Goal: Transaction & Acquisition: Download file/media

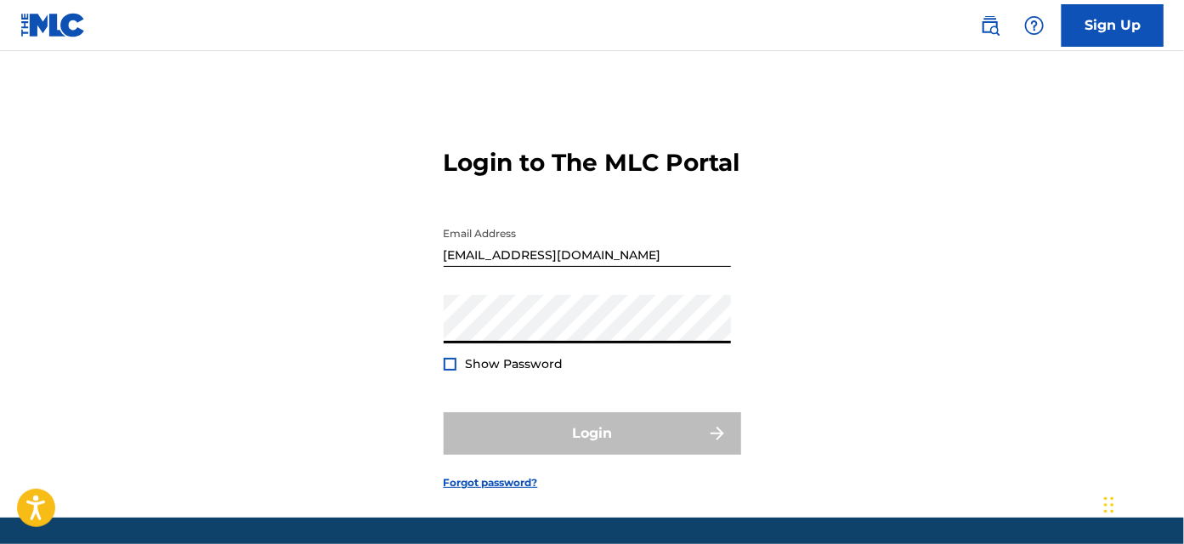
type input "[EMAIL_ADDRESS][PERSON_NAME][DOMAIN_NAME]"
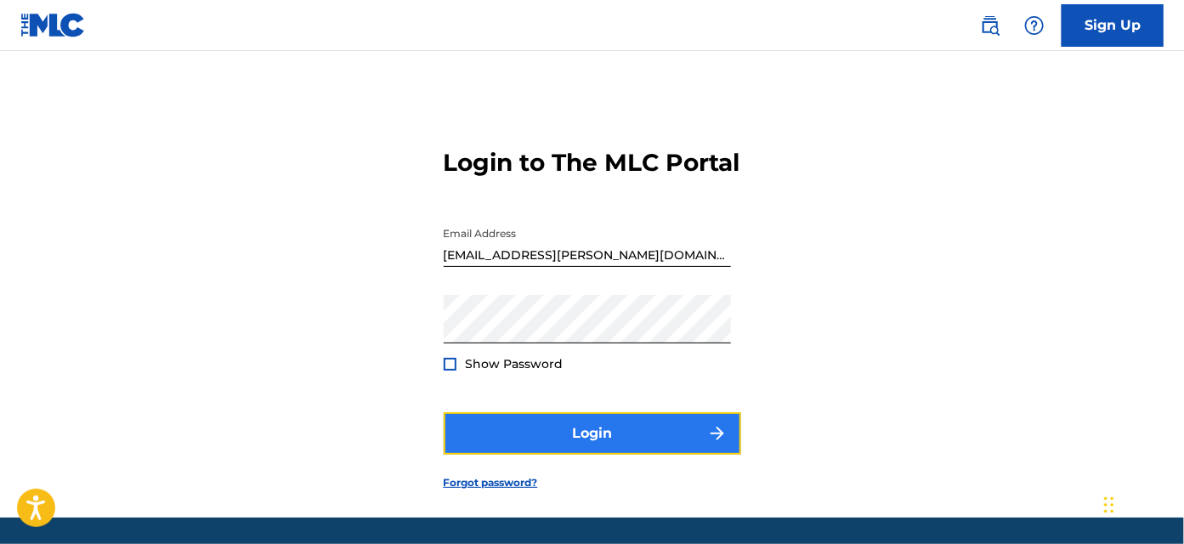
click at [600, 455] on button "Login" at bounding box center [592, 433] width 297 height 42
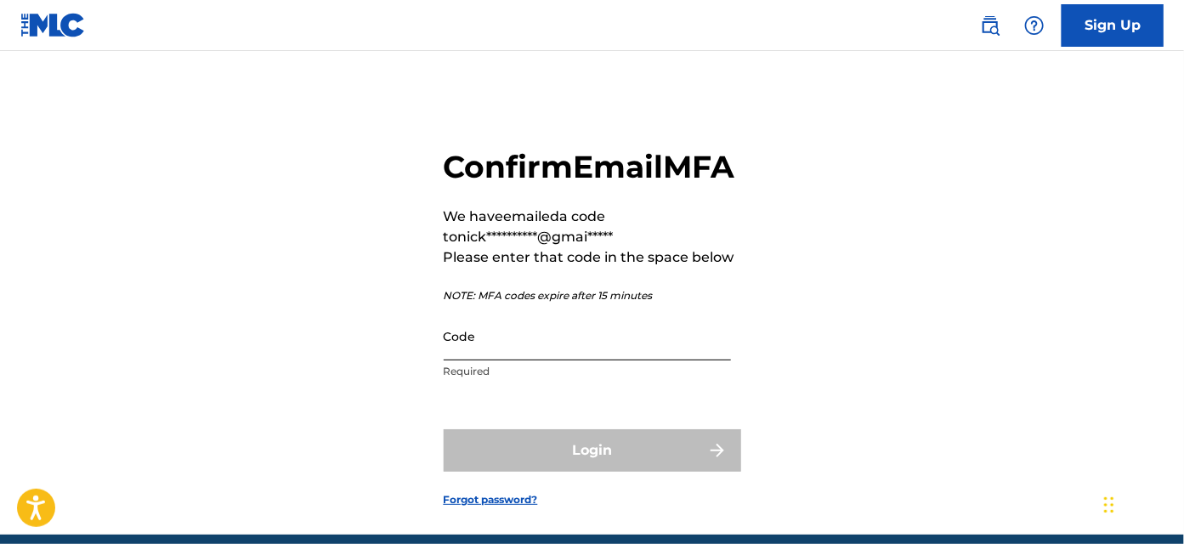
click at [526, 360] on input "Code" at bounding box center [587, 336] width 287 height 48
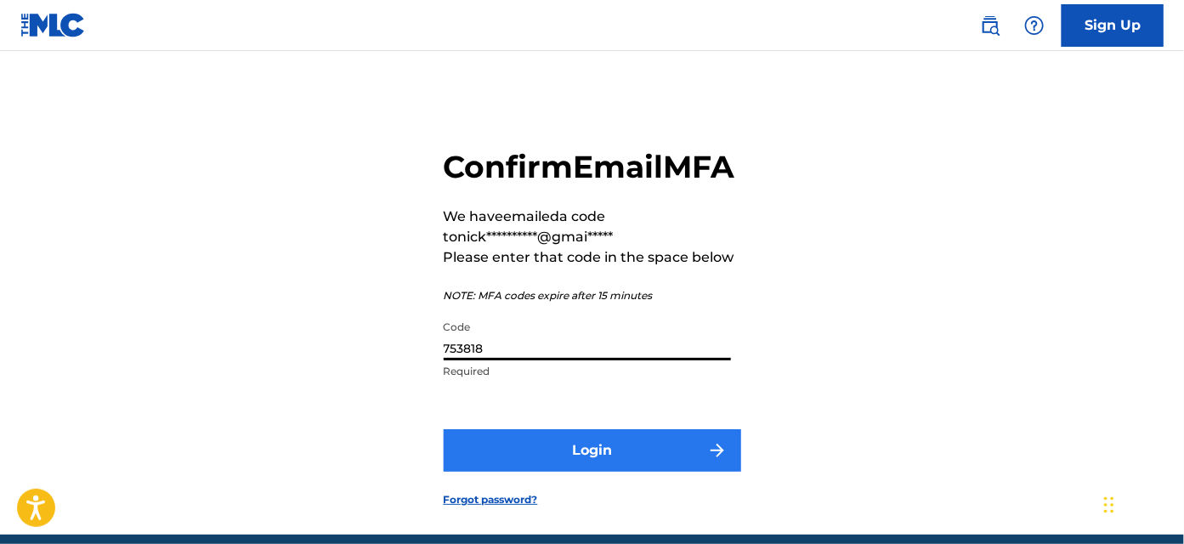
type input "753818"
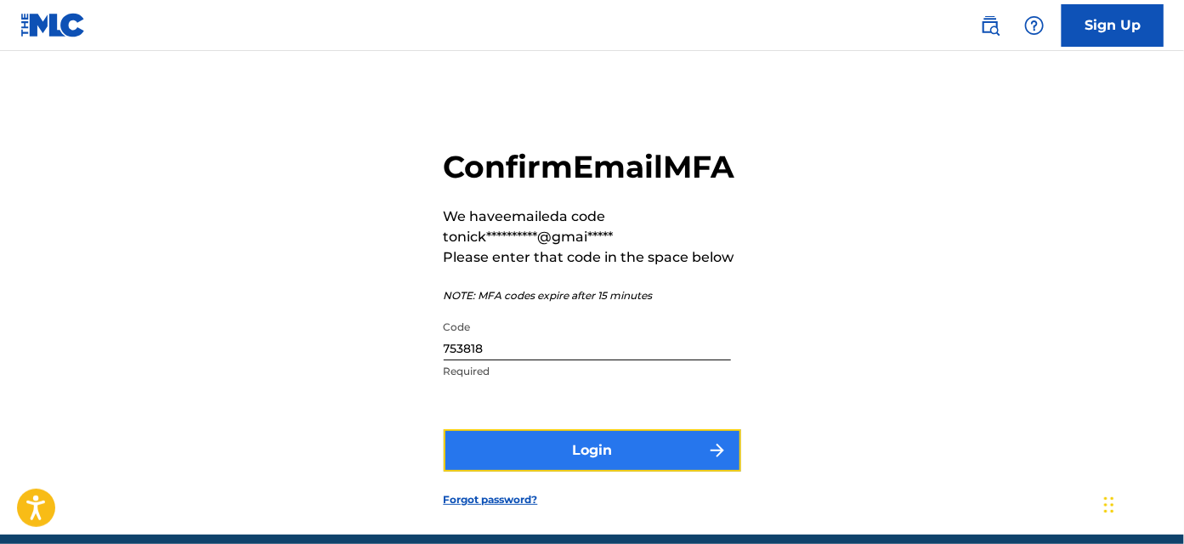
click at [577, 472] on button "Login" at bounding box center [592, 450] width 297 height 42
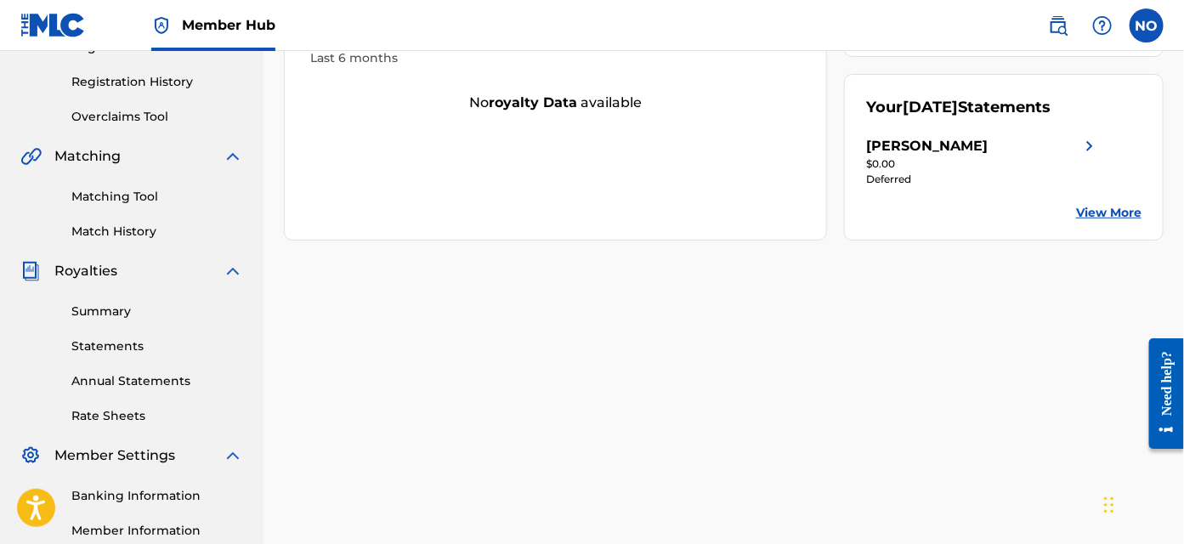
scroll to position [386, 0]
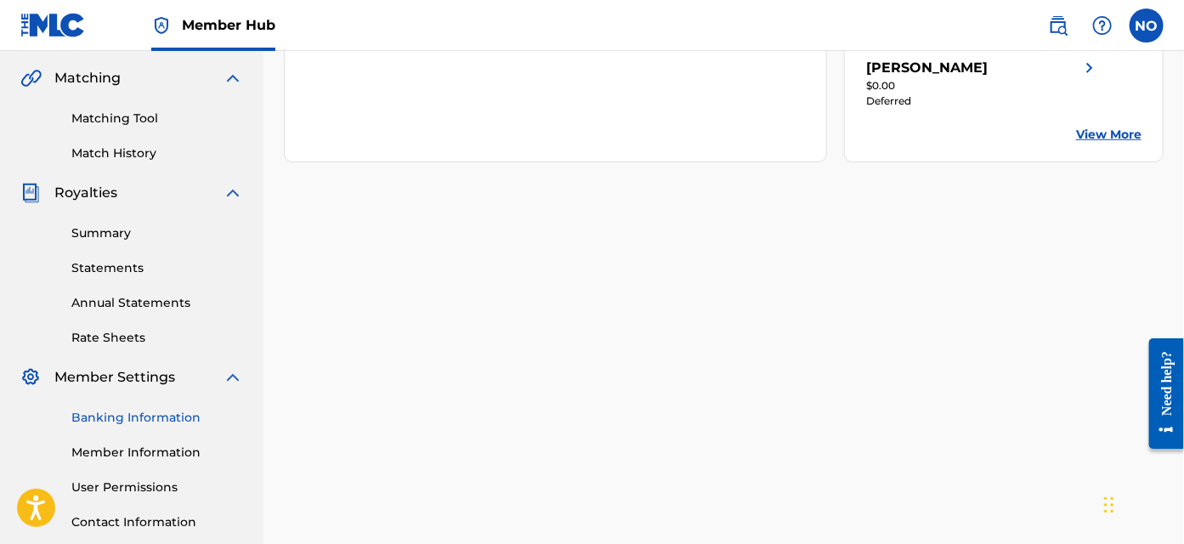
click at [150, 419] on link "Banking Information" at bounding box center [157, 418] width 172 height 18
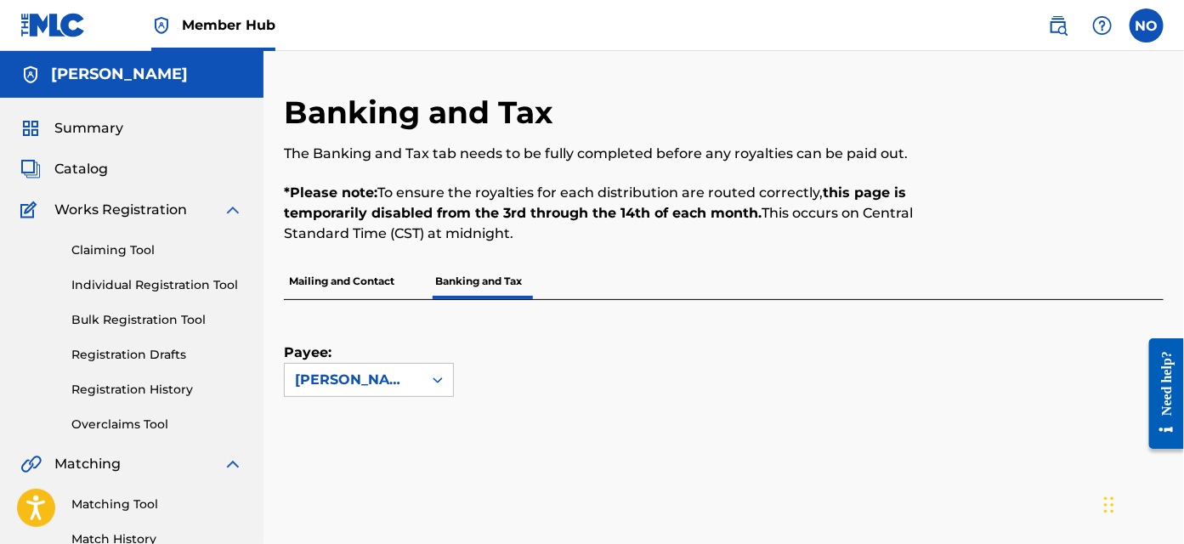
click at [345, 284] on p "Mailing and Contact" at bounding box center [342, 281] width 116 height 36
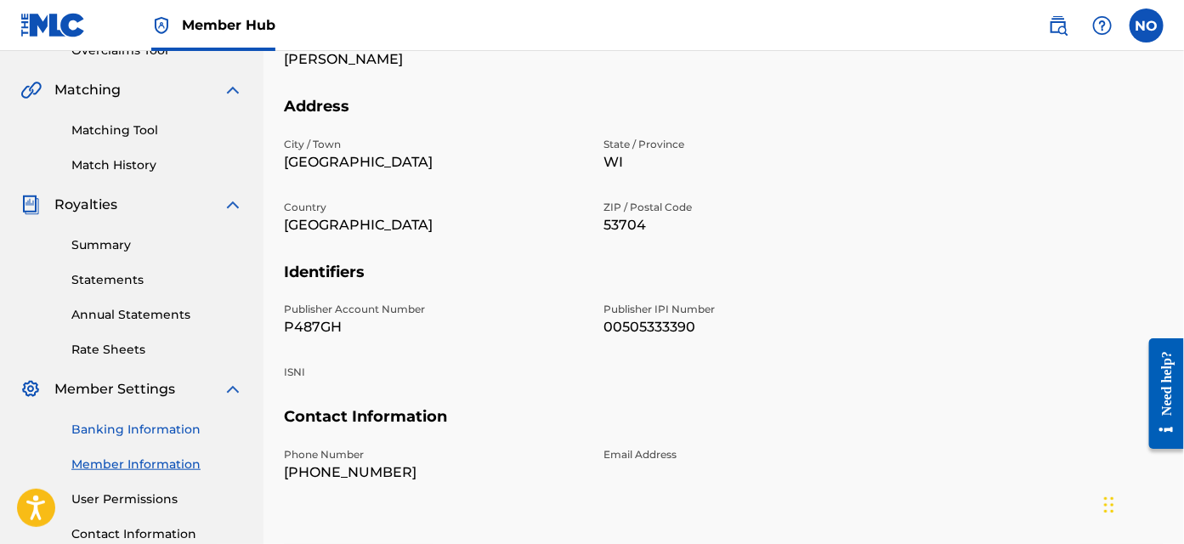
scroll to position [433, 0]
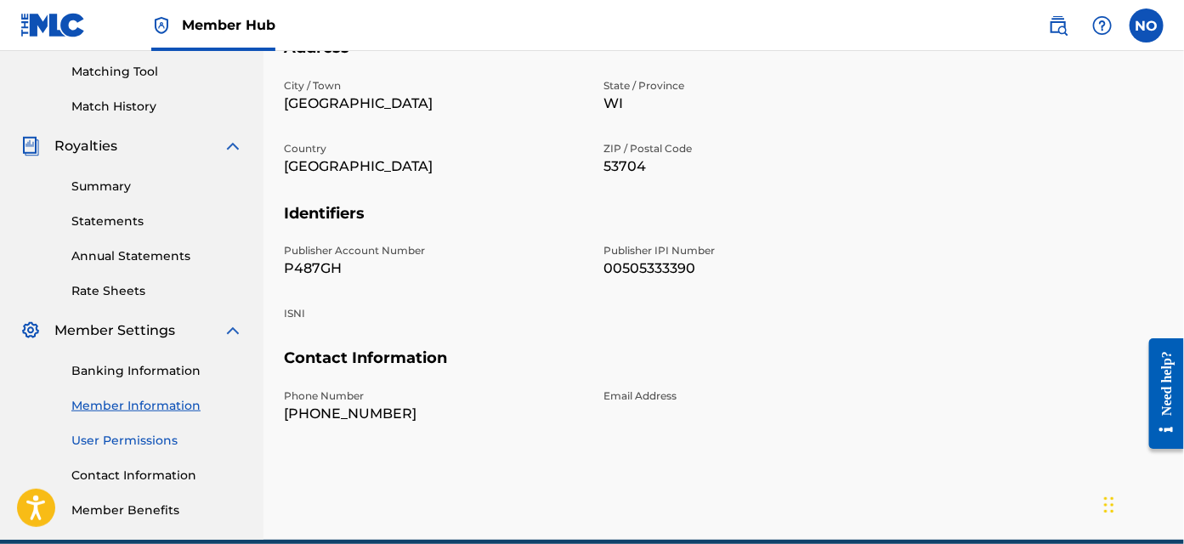
click at [145, 438] on link "User Permissions" at bounding box center [157, 441] width 172 height 18
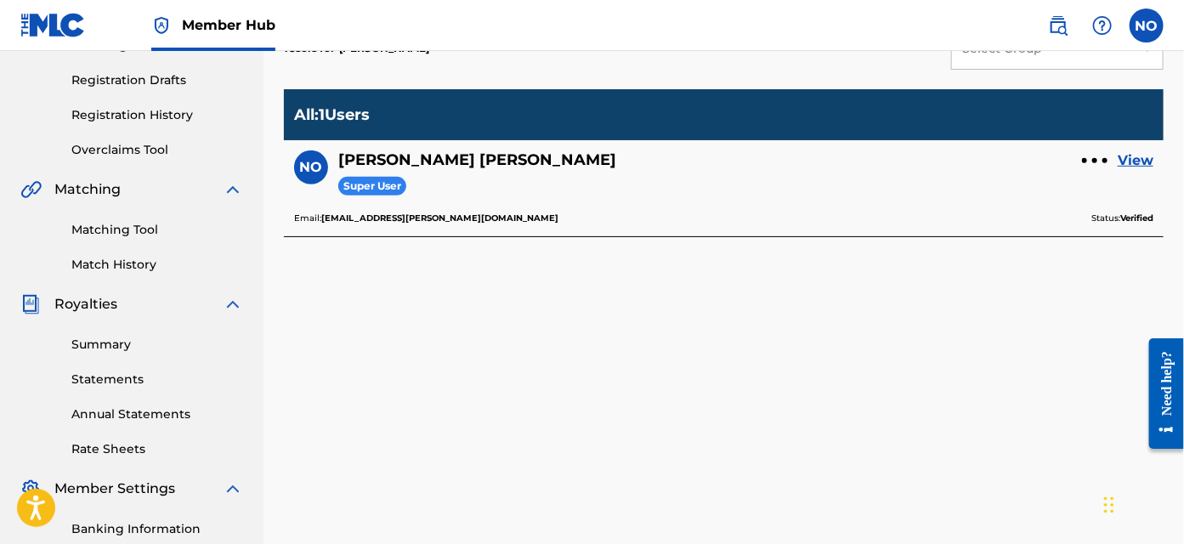
scroll to position [308, 0]
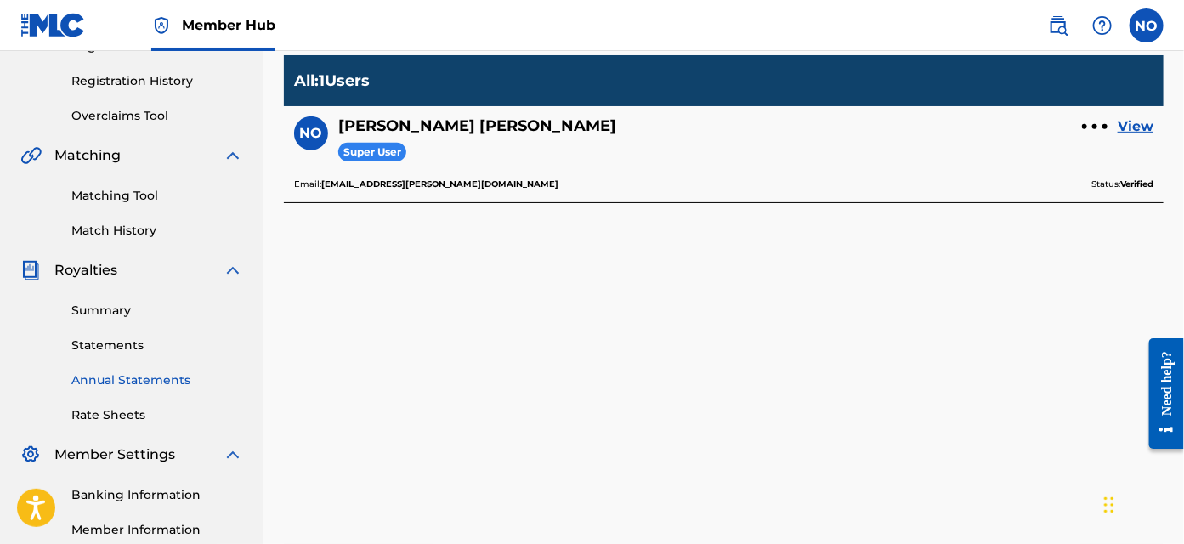
click at [154, 388] on link "Annual Statements" at bounding box center [157, 380] width 172 height 18
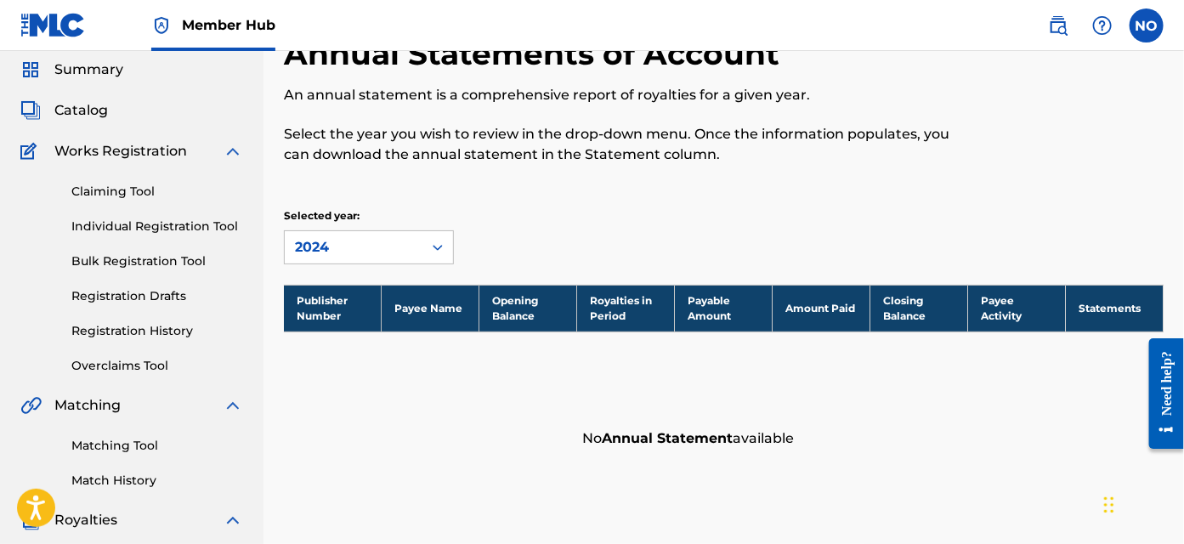
scroll to position [154, 0]
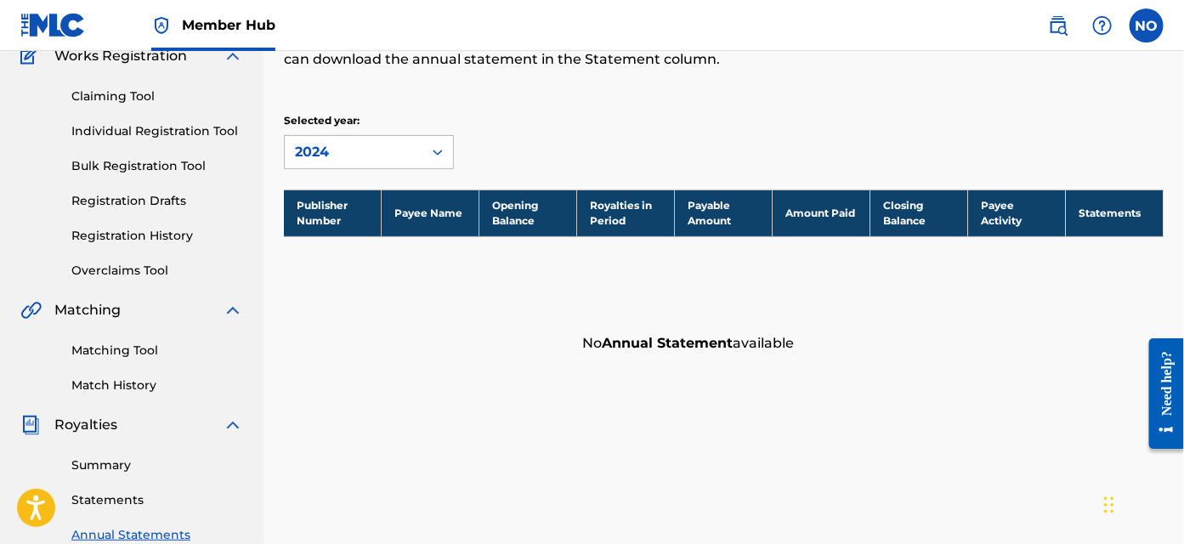
click at [441, 146] on icon at bounding box center [437, 152] width 17 height 17
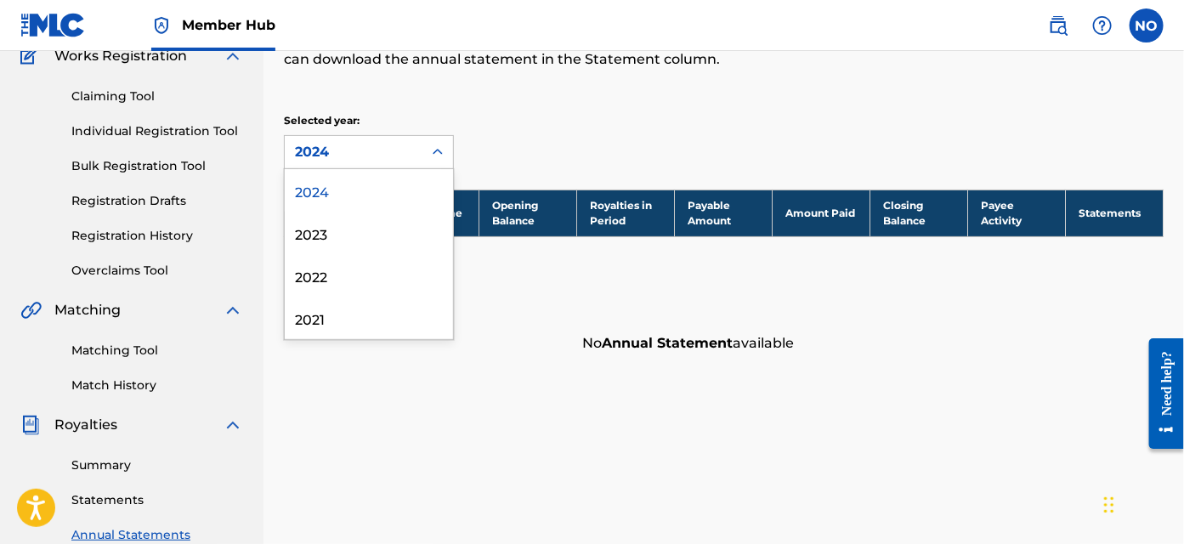
click at [529, 138] on div "Selected year: 4 results available. Use Up and Down to choose options, press En…" at bounding box center [724, 141] width 880 height 56
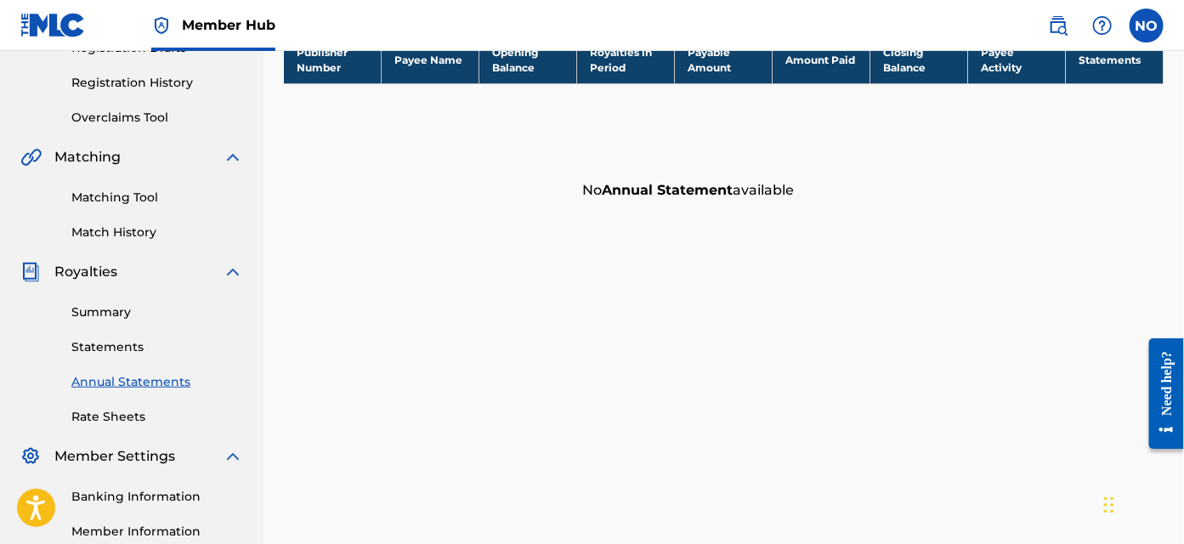
scroll to position [308, 0]
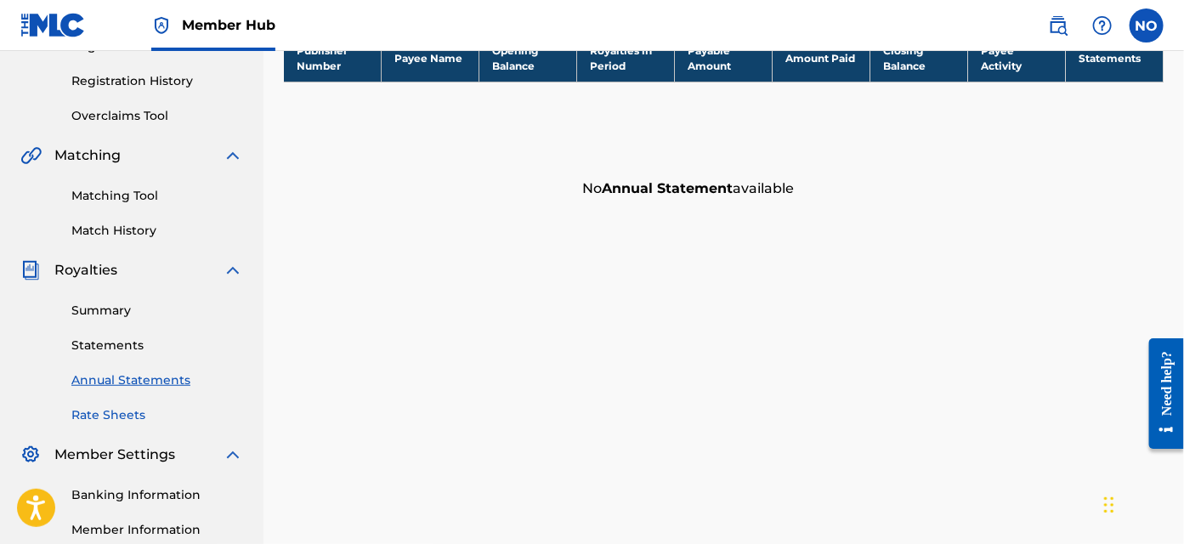
click at [125, 415] on link "Rate Sheets" at bounding box center [157, 415] width 172 height 18
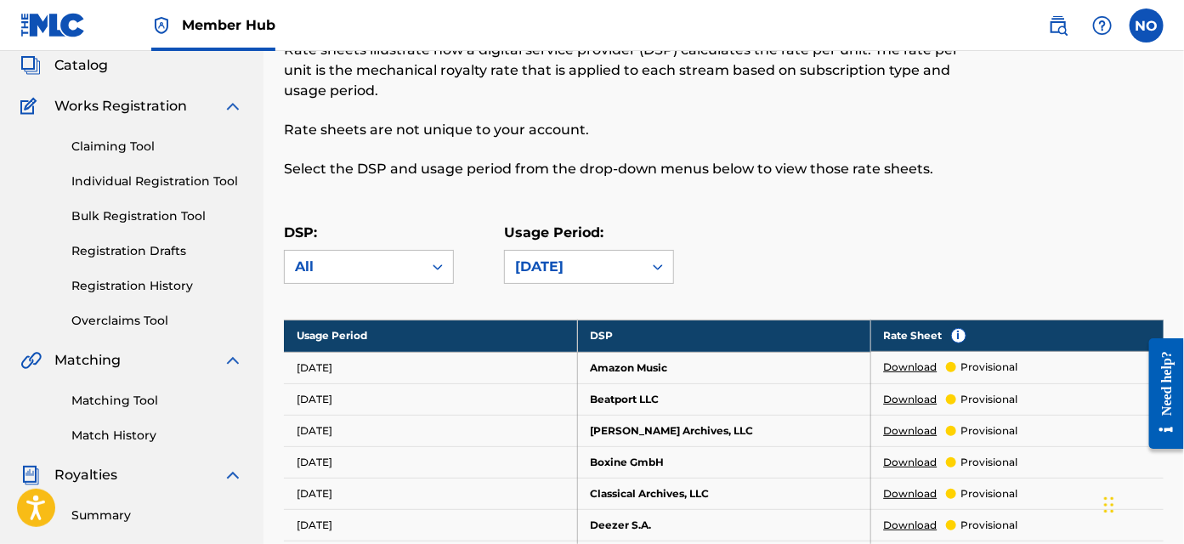
scroll to position [231, 0]
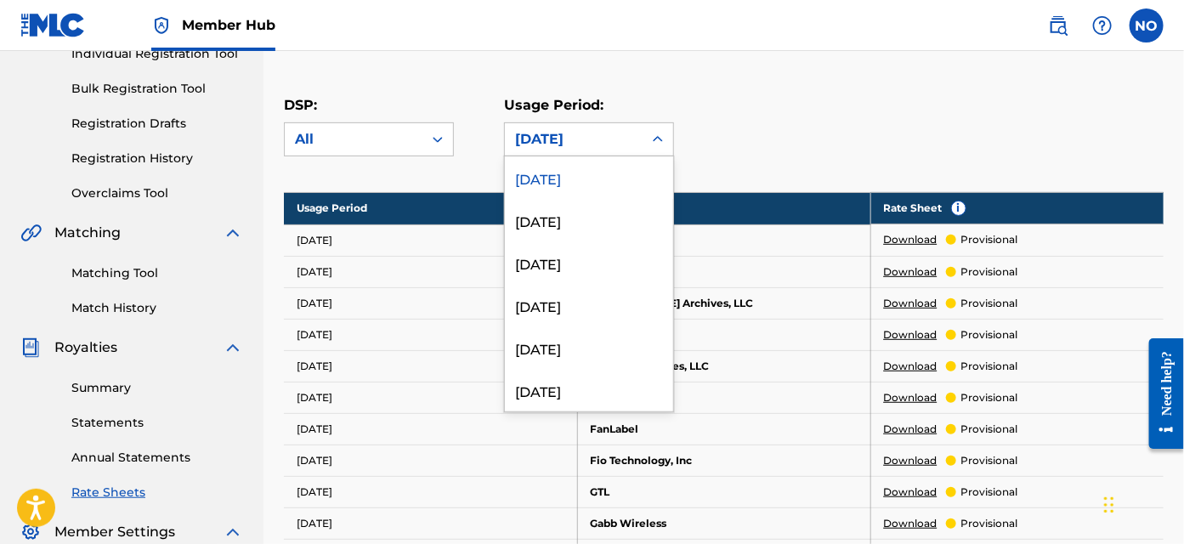
click at [660, 134] on icon at bounding box center [657, 139] width 17 height 17
click at [573, 175] on div "[DATE]" at bounding box center [589, 177] width 168 height 42
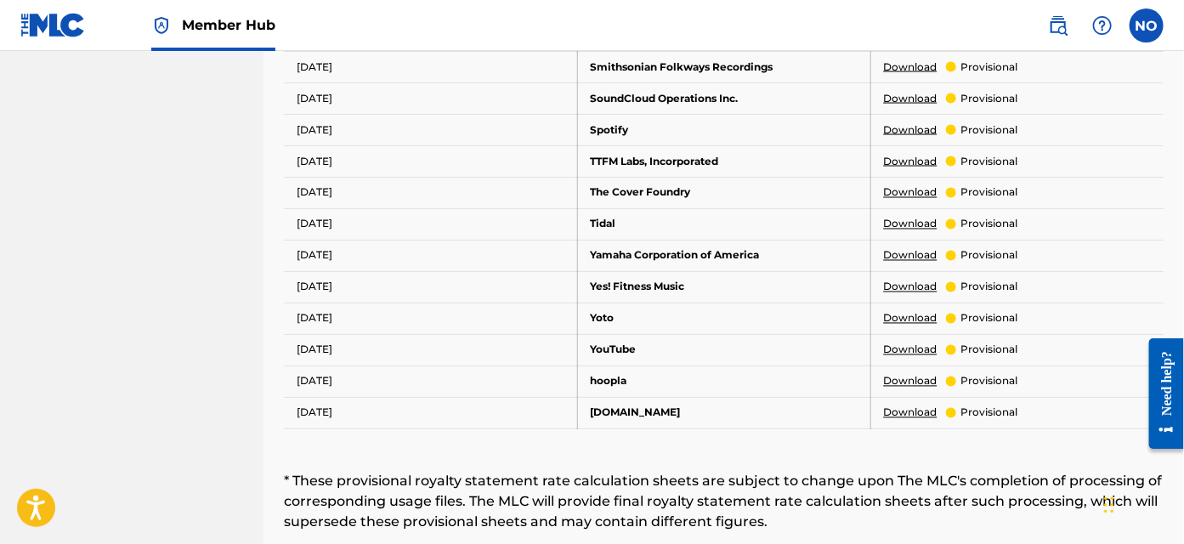
scroll to position [1119, 0]
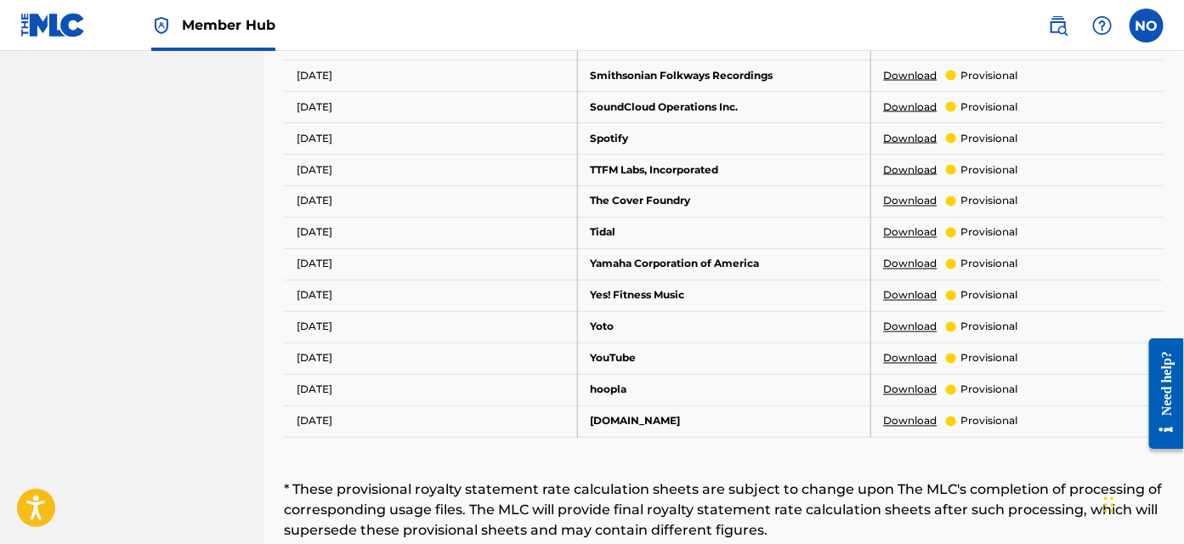
click at [953, 133] on div at bounding box center [951, 138] width 10 height 10
click at [604, 125] on td "Spotify" at bounding box center [723, 137] width 293 height 31
click at [309, 122] on td "[DATE]" at bounding box center [430, 137] width 293 height 31
click at [921, 132] on link "Download" at bounding box center [911, 138] width 54 height 15
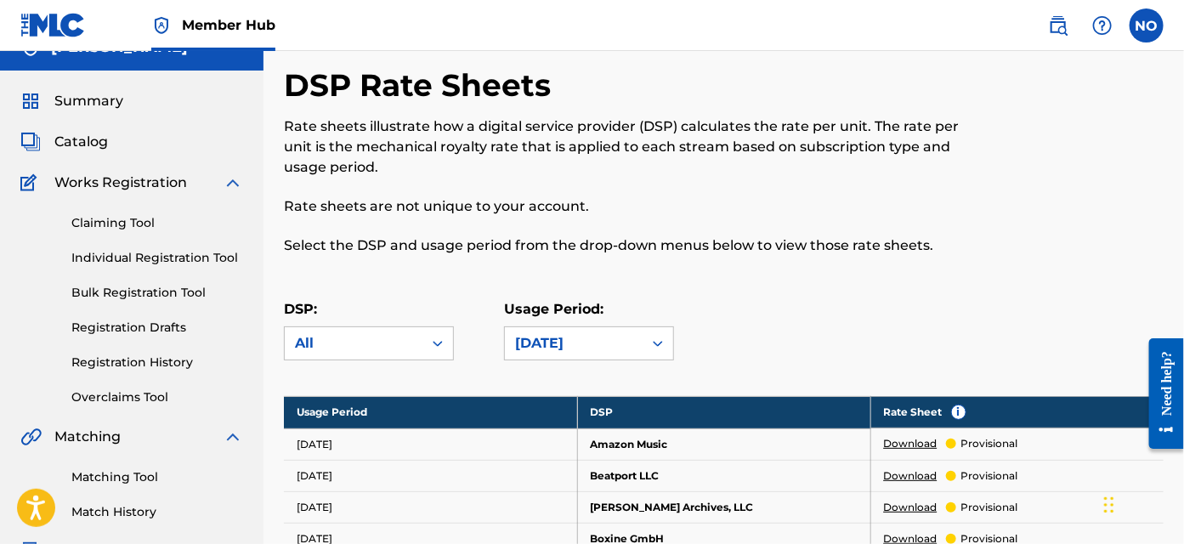
scroll to position [0, 0]
